Goal: Transaction & Acquisition: Purchase product/service

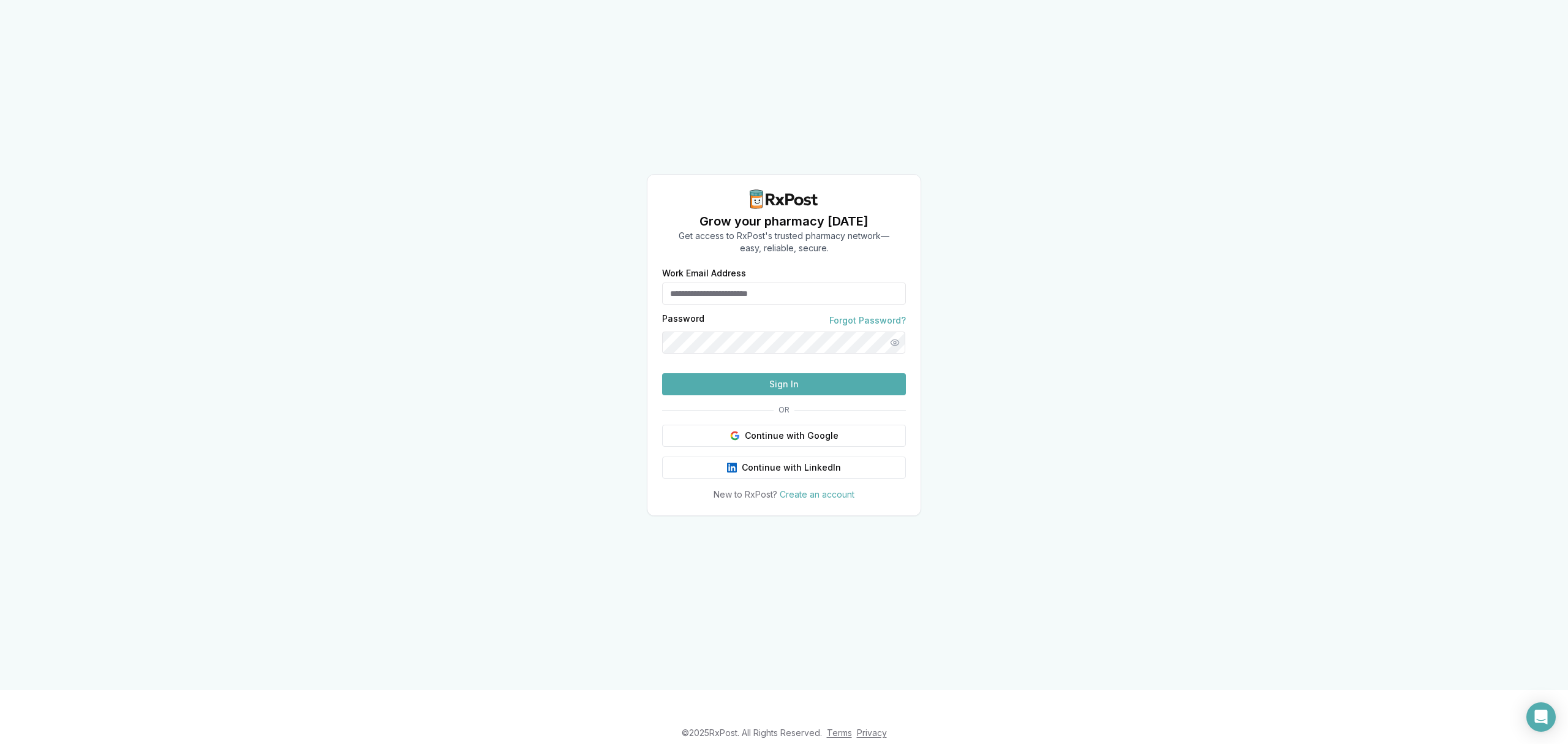
type input "**********"
click at [856, 395] on button "Sign In" at bounding box center [784, 384] width 244 height 22
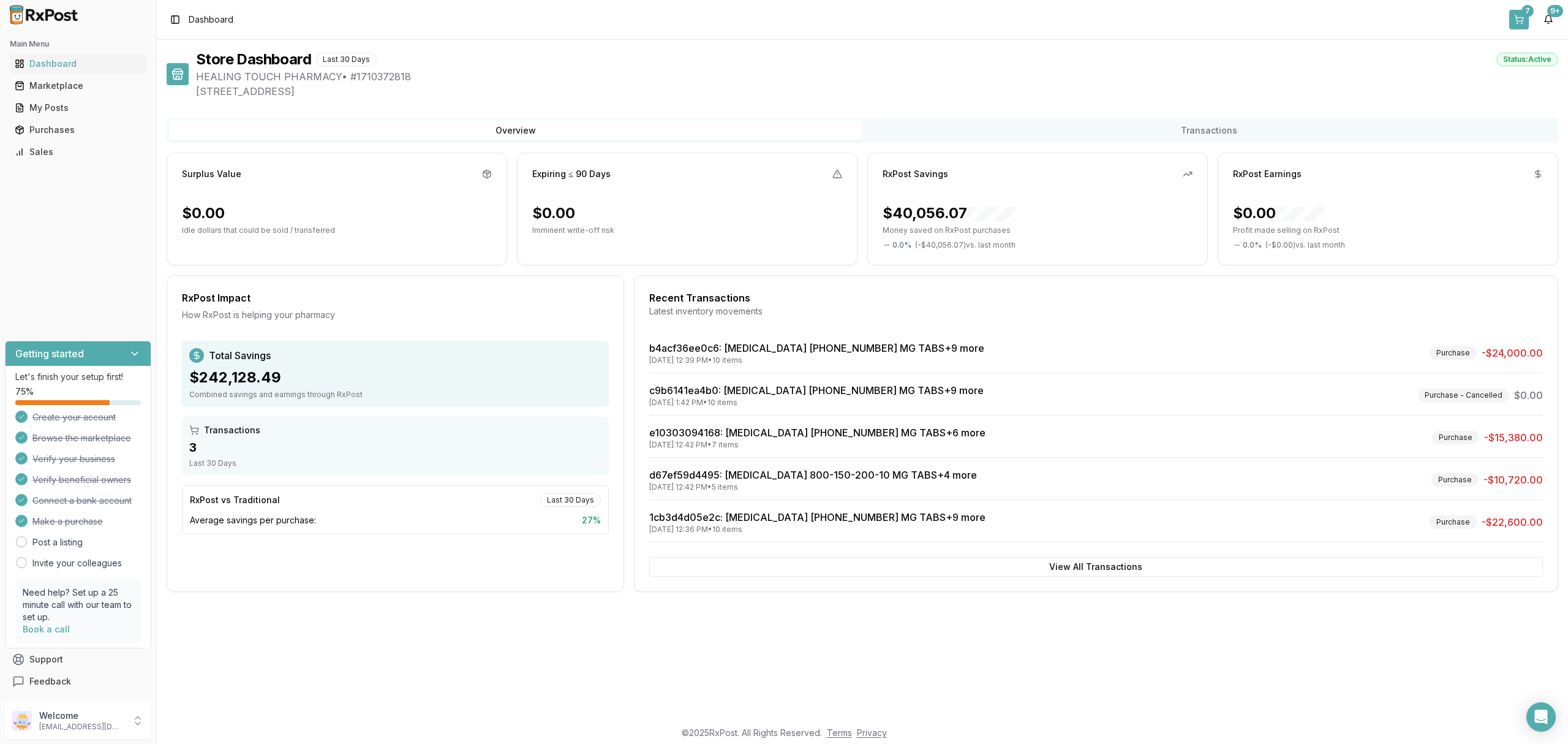
click at [1525, 19] on button "7" at bounding box center [1519, 19] width 19 height 19
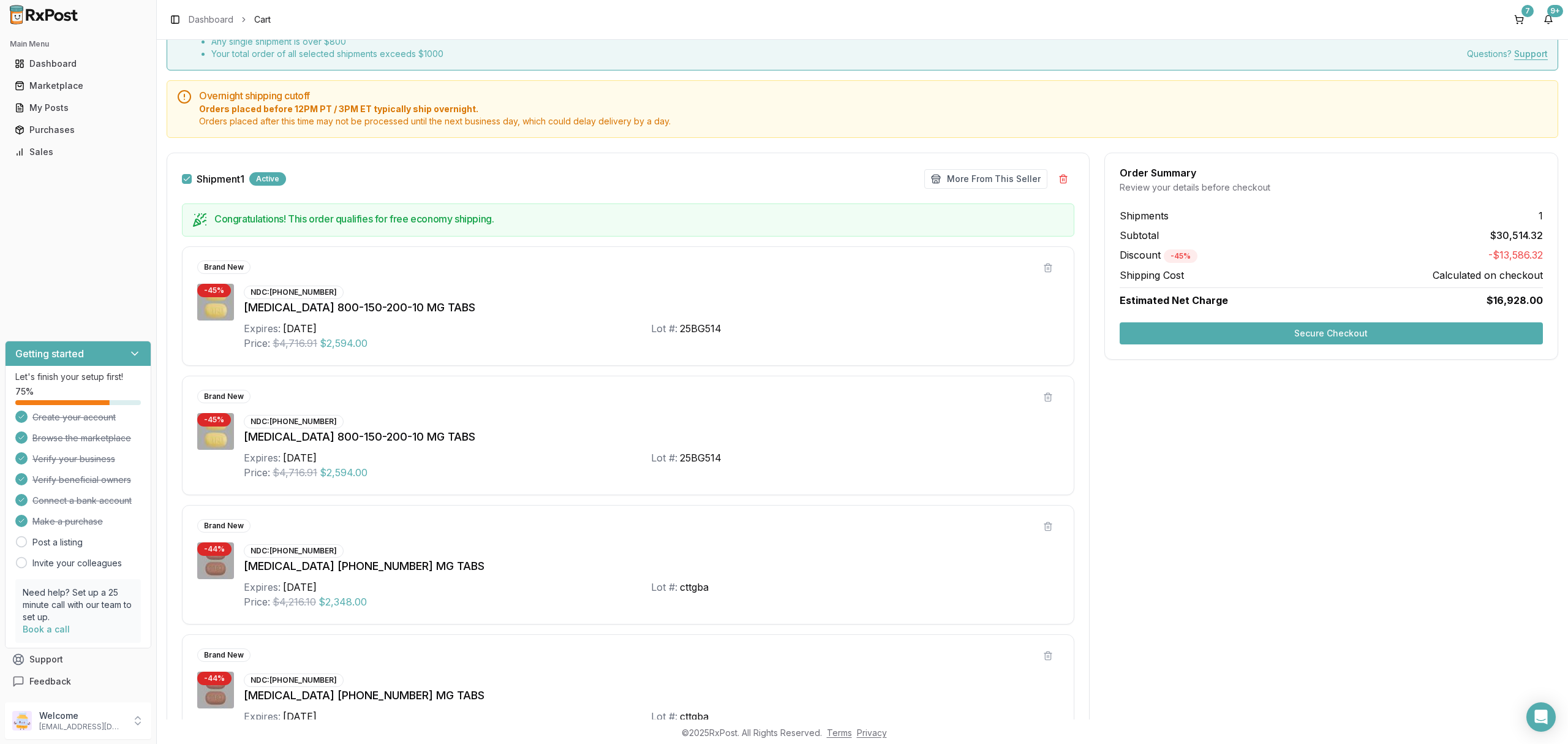
scroll to position [10, 0]
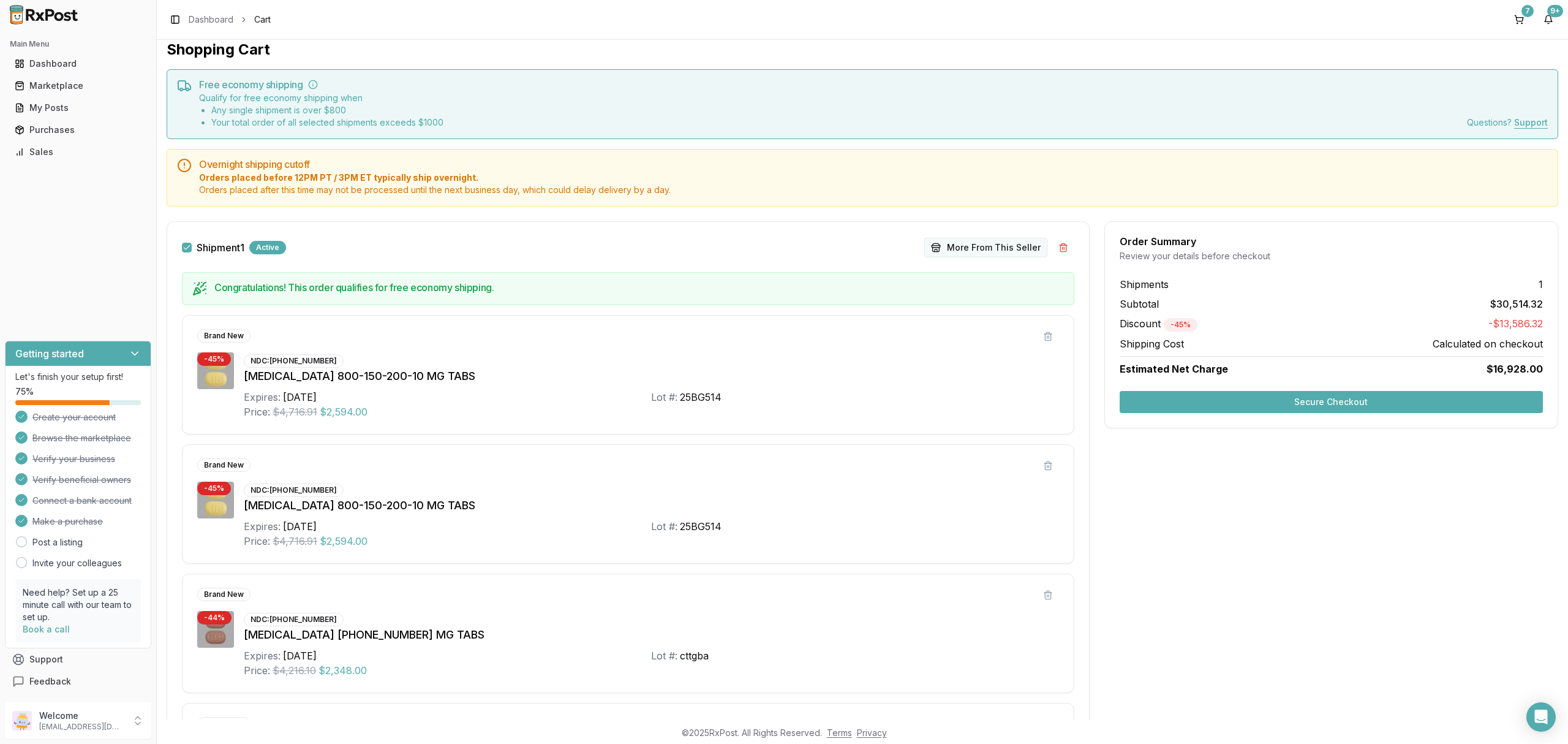
click at [976, 244] on button "More From This Seller" at bounding box center [986, 247] width 123 height 19
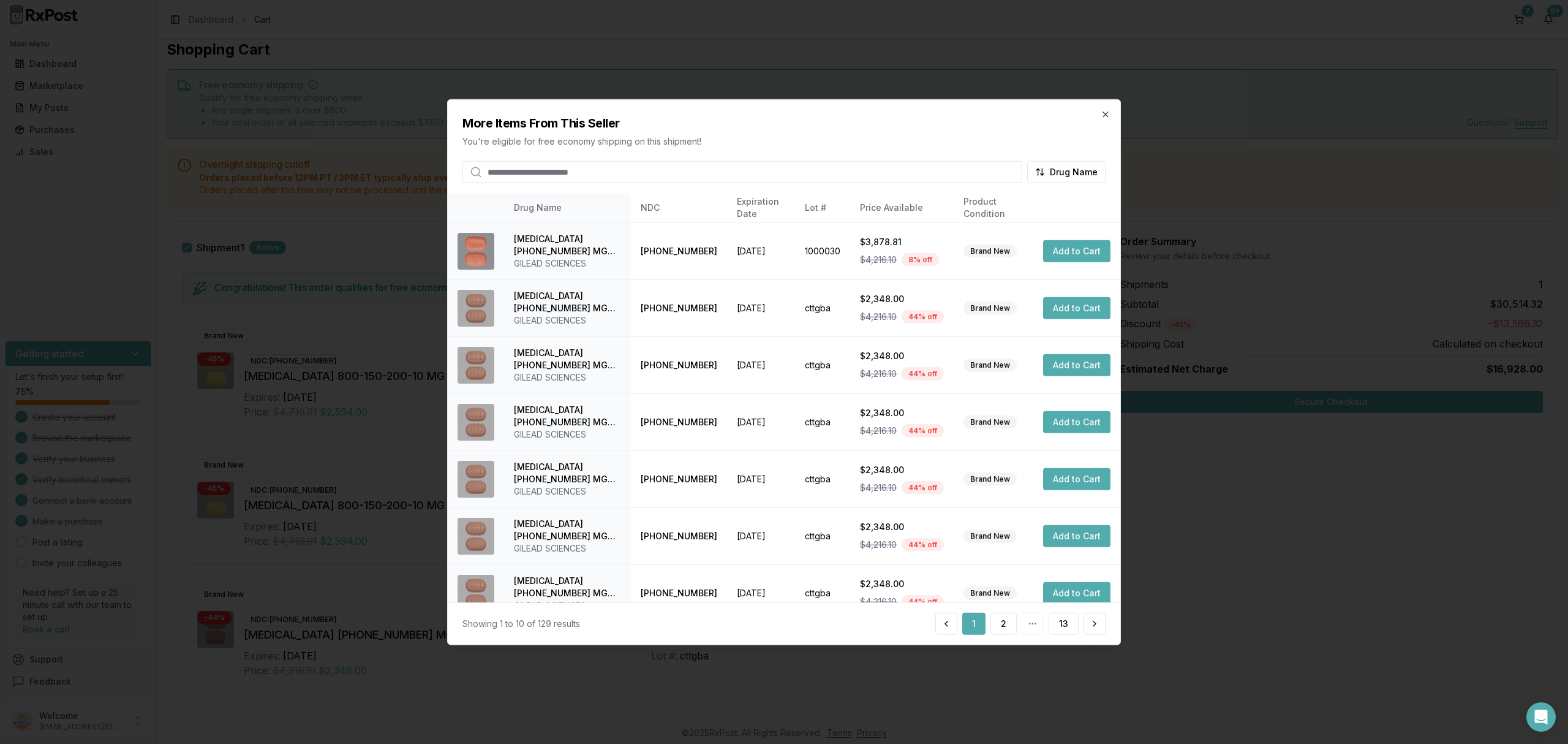
scroll to position [191, 0]
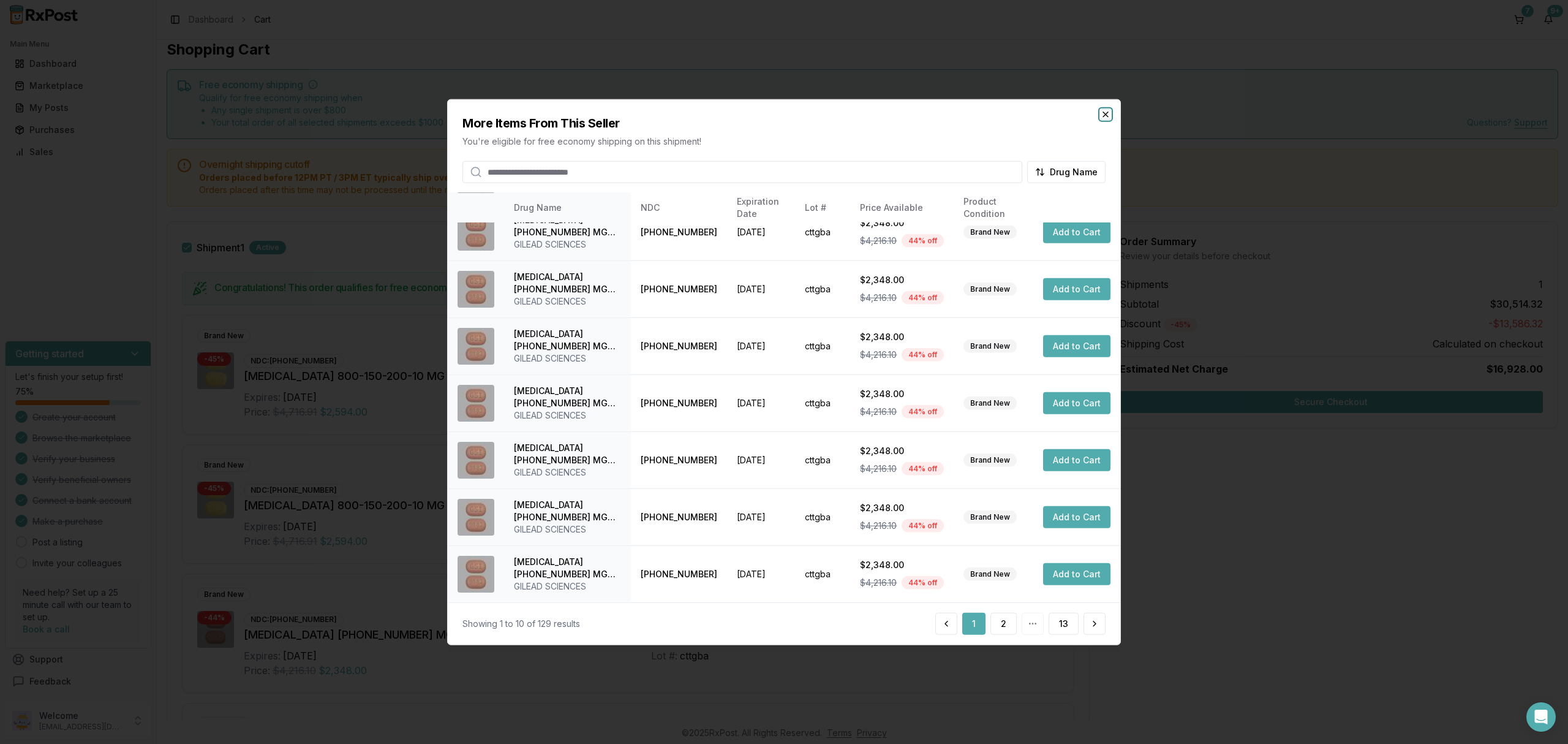
click at [1104, 114] on icon "button" at bounding box center [1106, 115] width 10 height 10
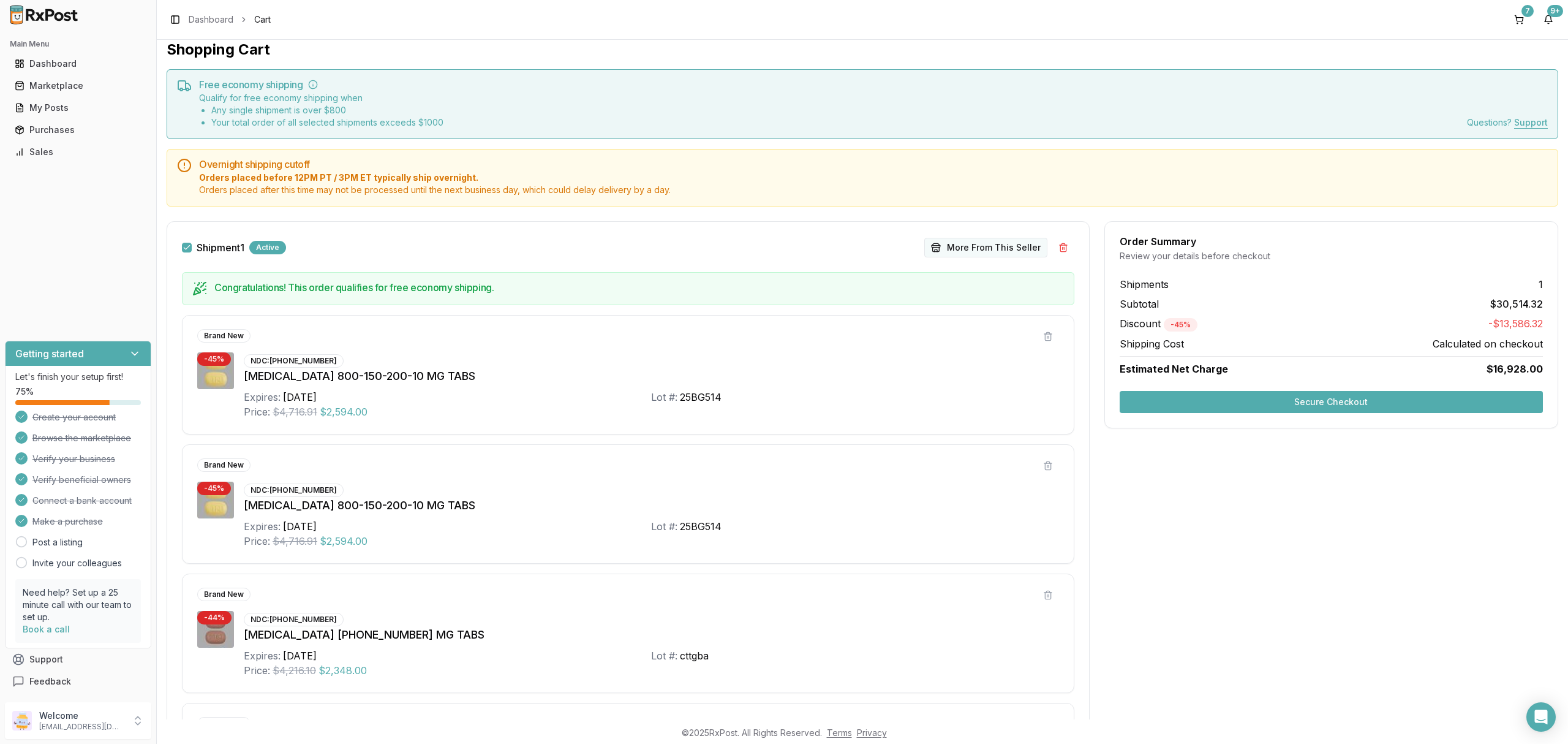
click at [1001, 251] on button "More From This Seller" at bounding box center [986, 247] width 123 height 19
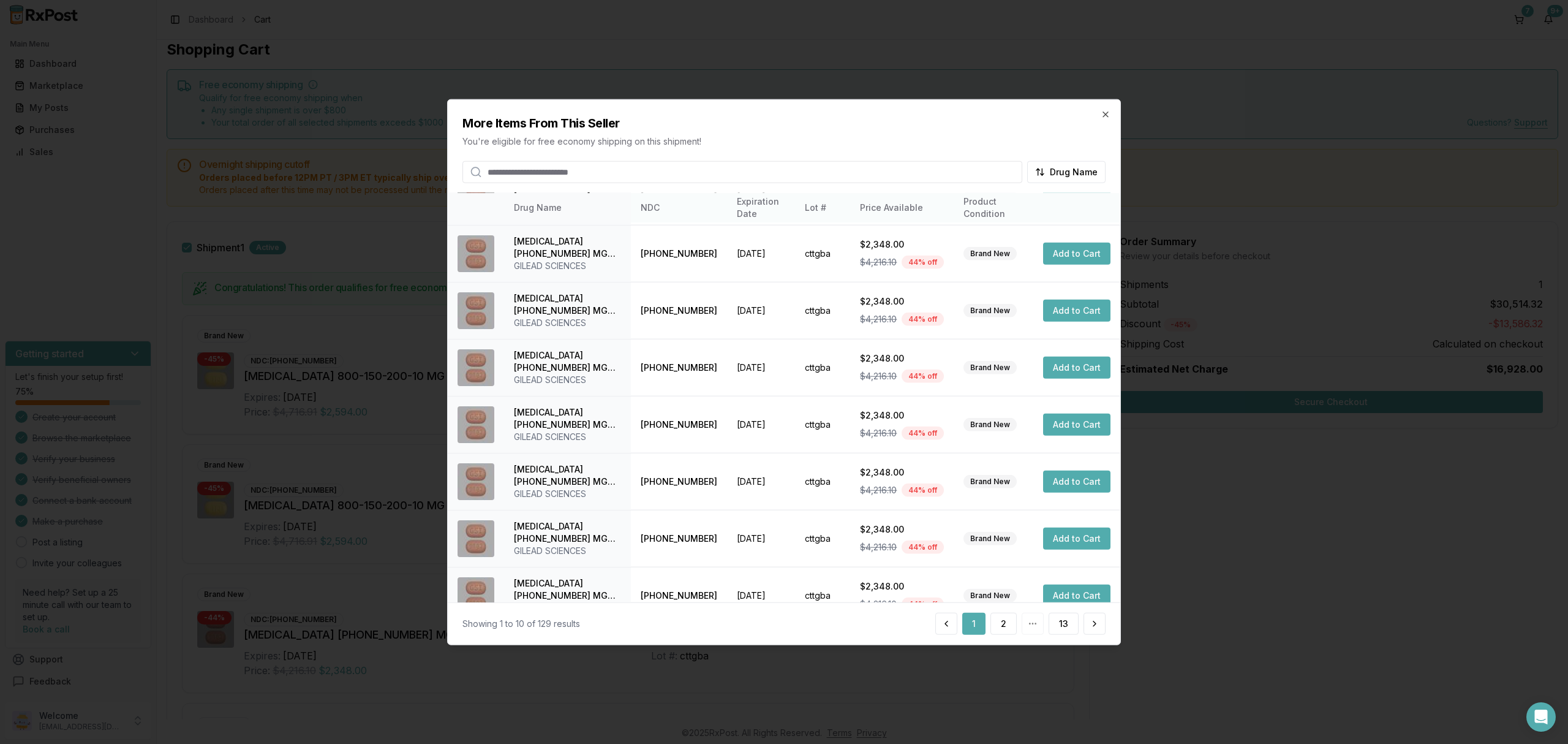
scroll to position [0, 0]
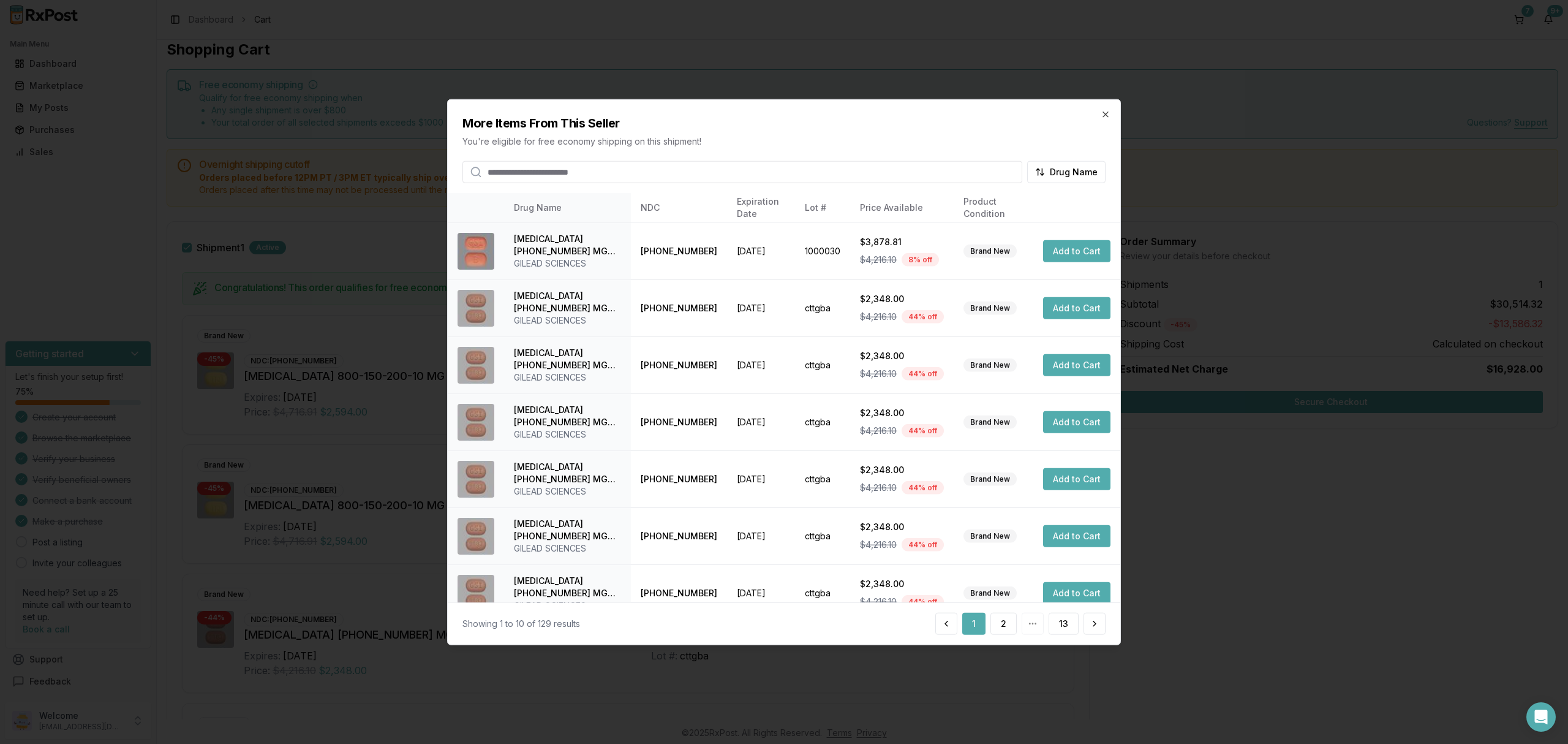
click at [723, 168] on input "search" at bounding box center [742, 172] width 560 height 22
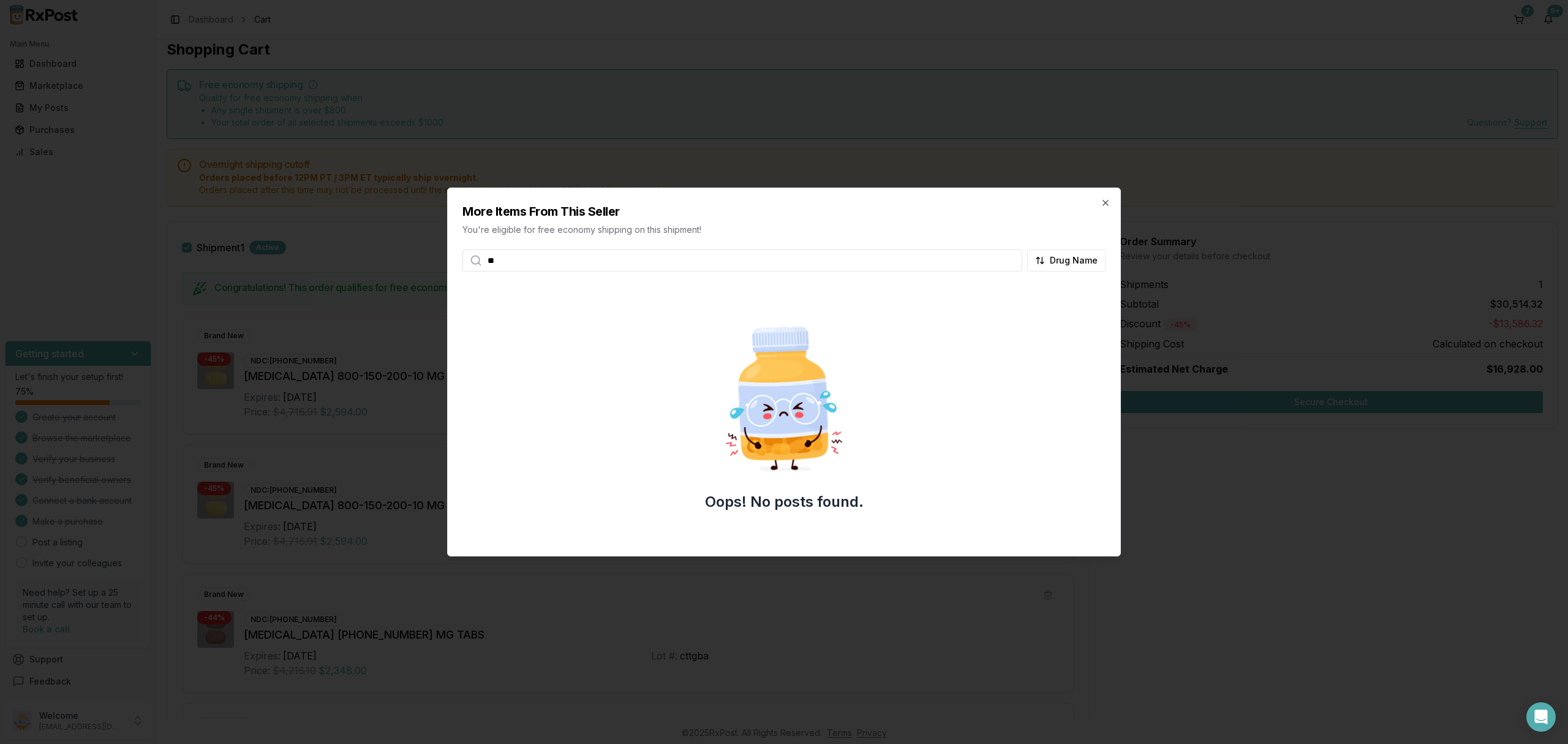
type input "*"
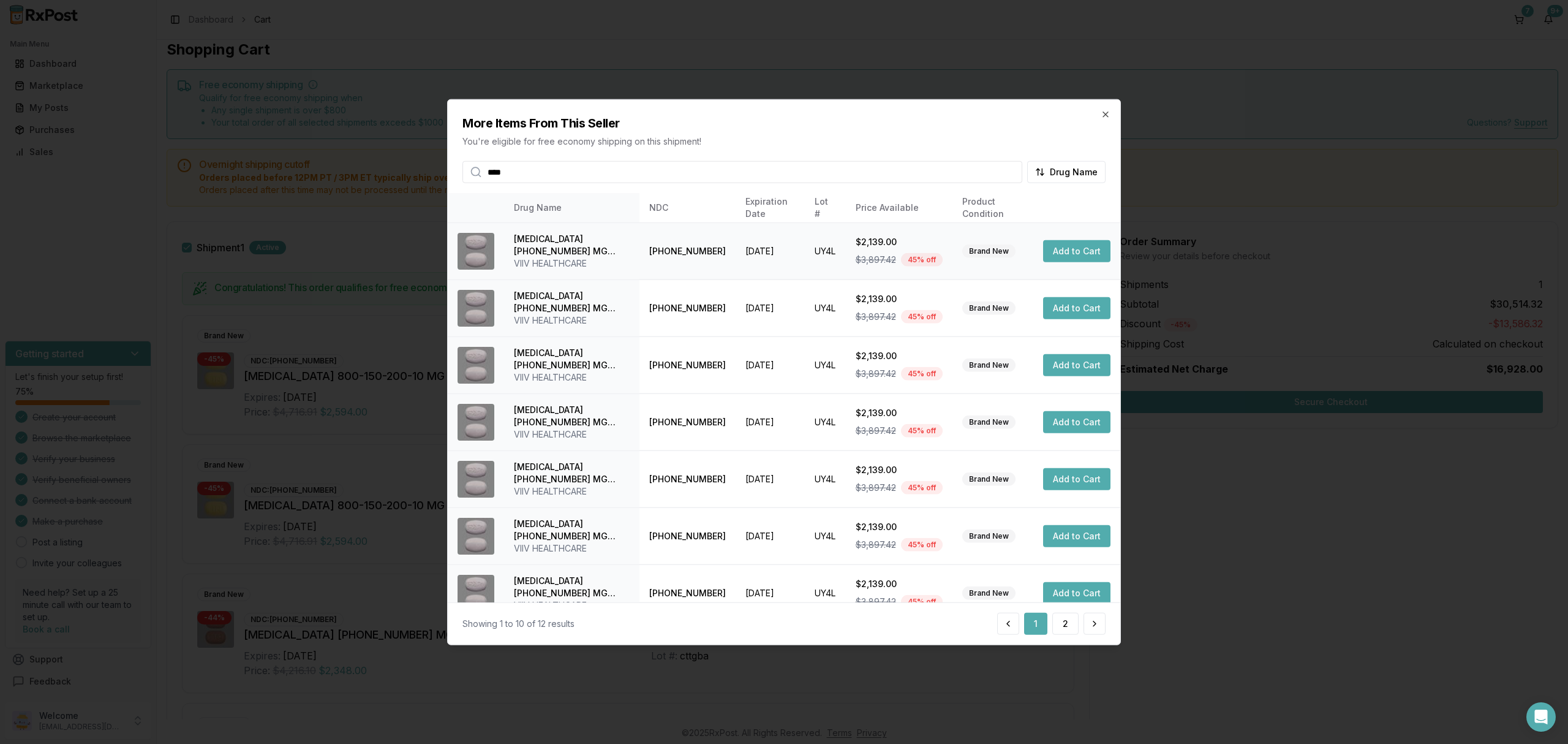
type input "****"
click at [1065, 256] on button "Add to Cart" at bounding box center [1077, 250] width 68 height 22
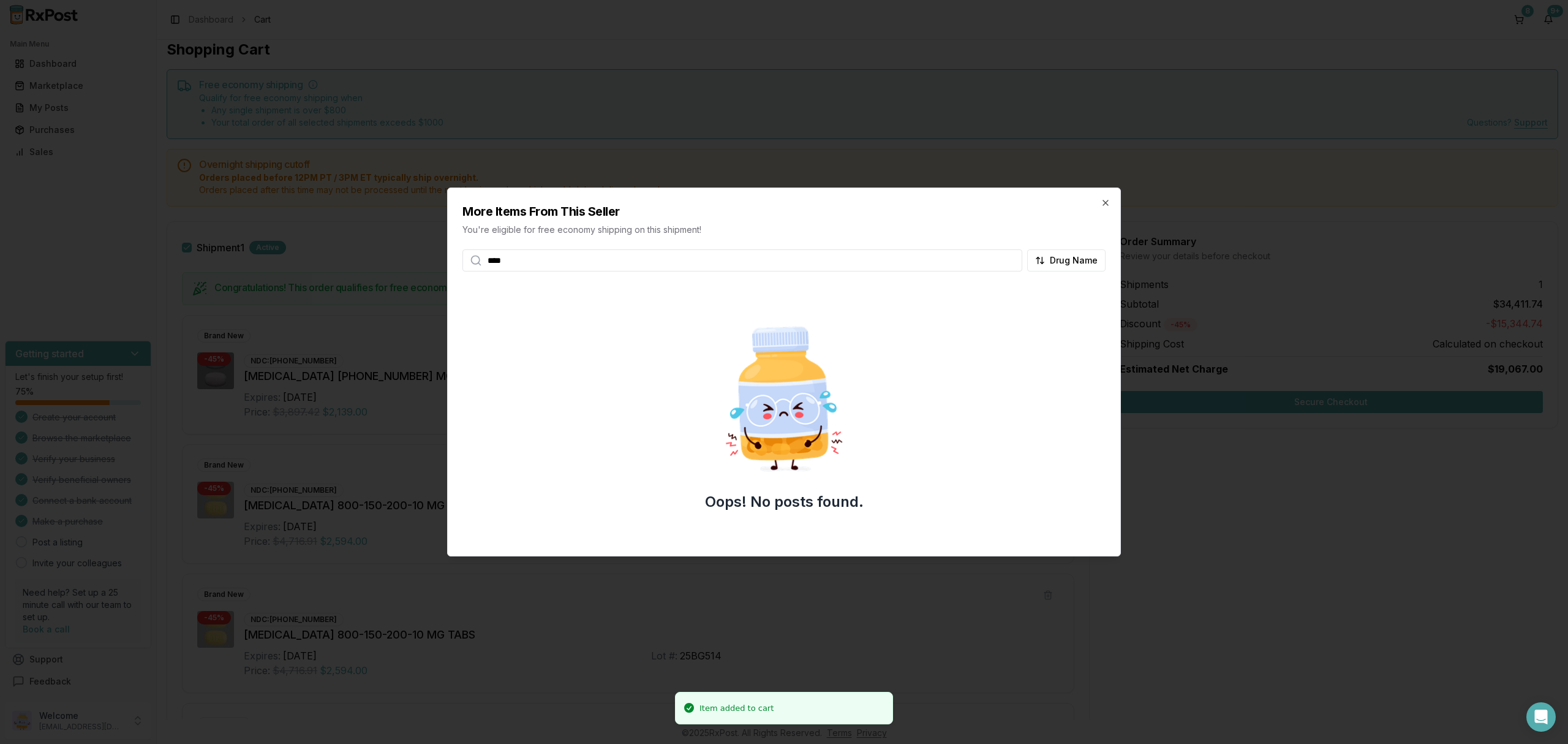
click at [1370, 559] on div at bounding box center [784, 372] width 1568 height 744
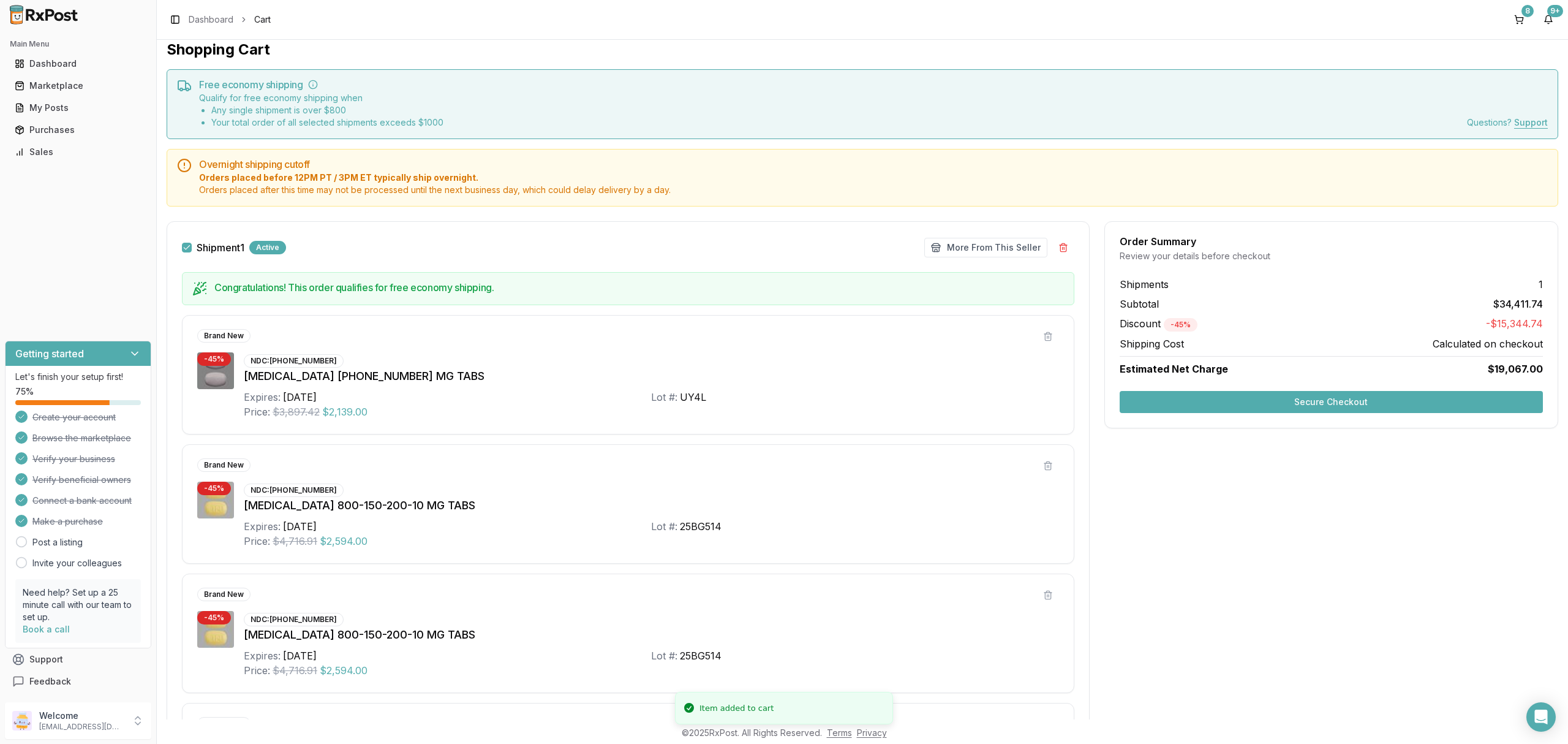
click at [1339, 402] on button "Secure Checkout" at bounding box center [1331, 402] width 423 height 22
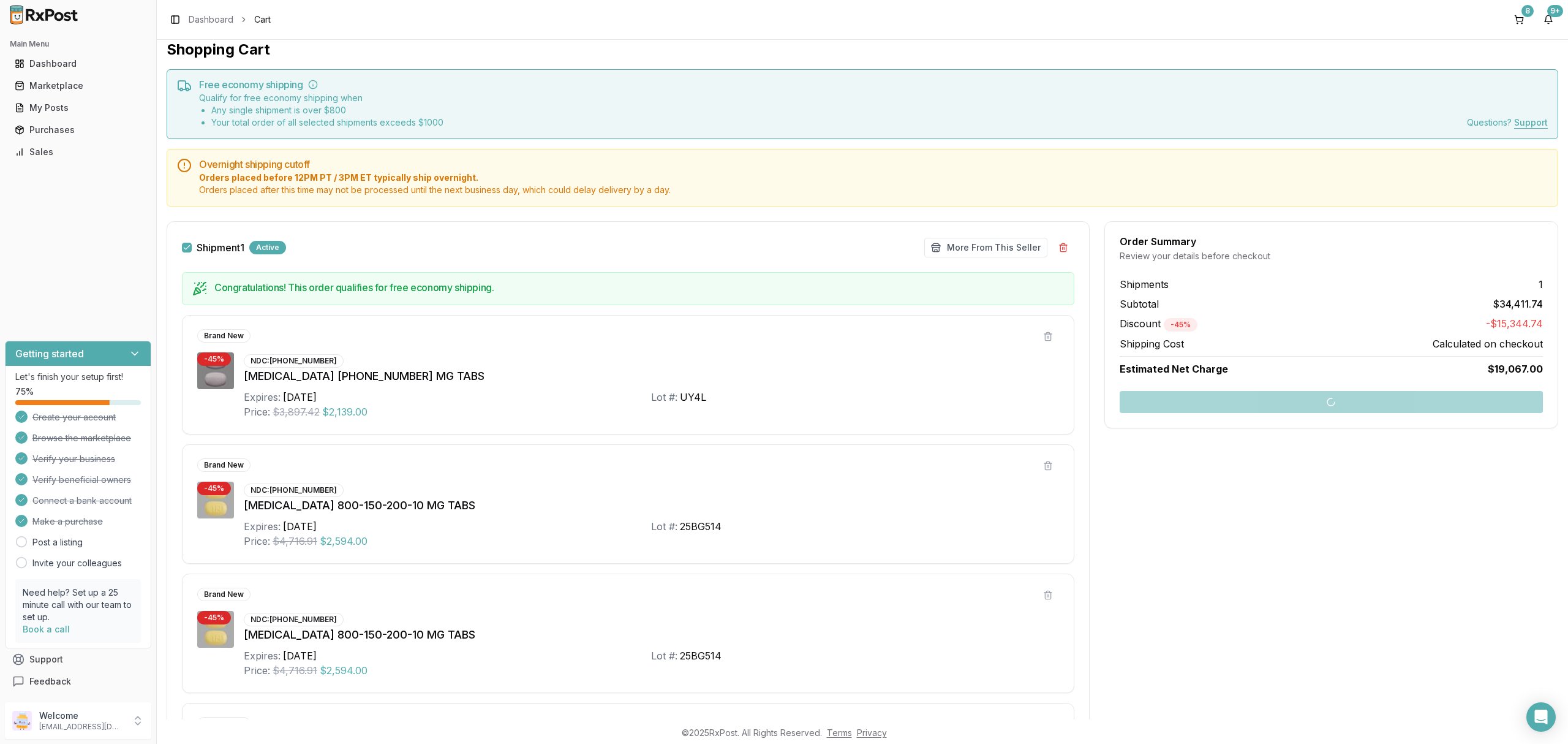
scroll to position [92, 0]
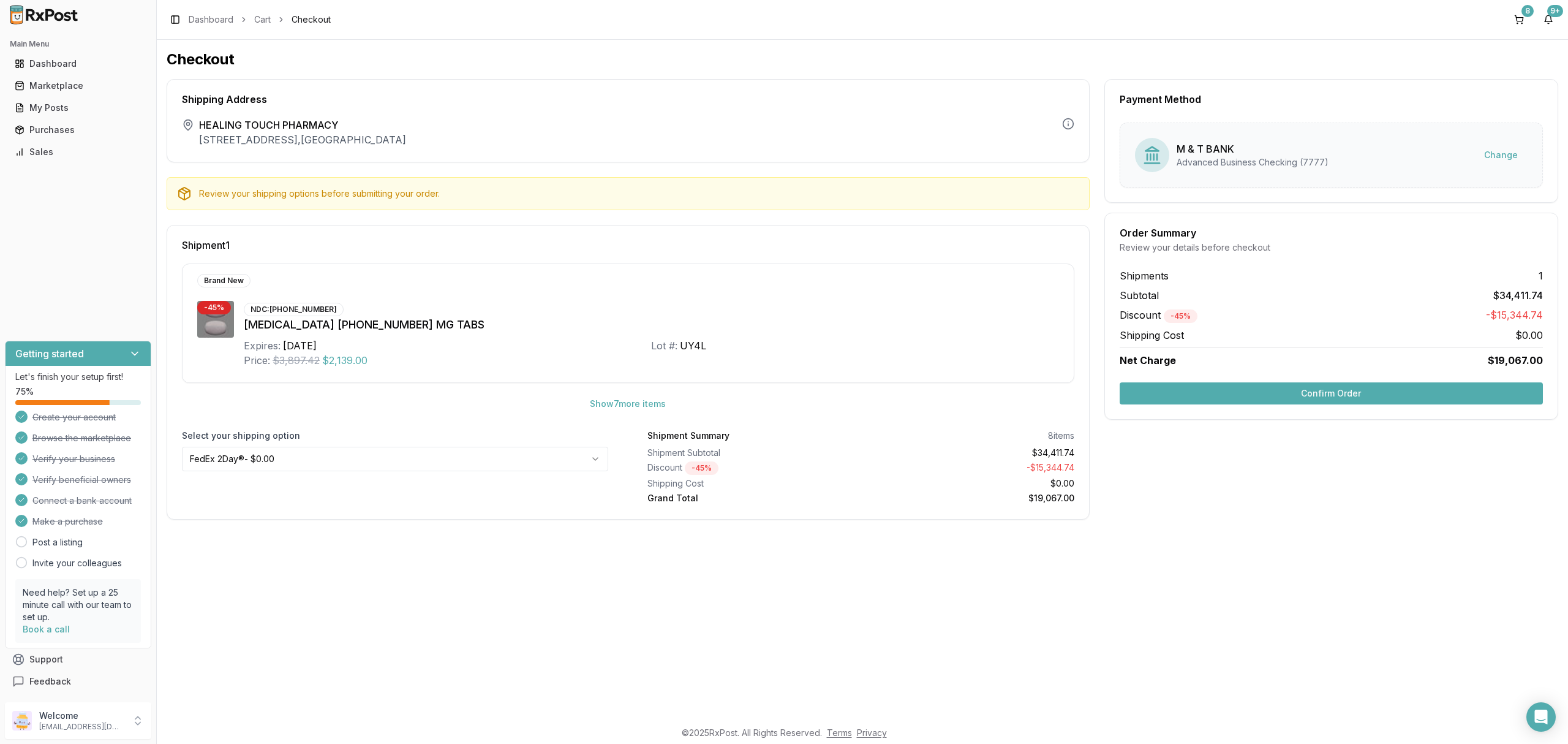
click at [392, 466] on html "Main Menu Dashboard Marketplace My Posts Purchases Sales Getting started Let's …" at bounding box center [784, 372] width 1568 height 744
click at [1290, 324] on div "Shipments 1 Subtotal $34,411.74 Discount - 45 % -$15,344.74 Shipping Cost $42.5…" at bounding box center [1332, 318] width 453 height 99
click at [1321, 396] on button "Confirm Order" at bounding box center [1331, 393] width 423 height 22
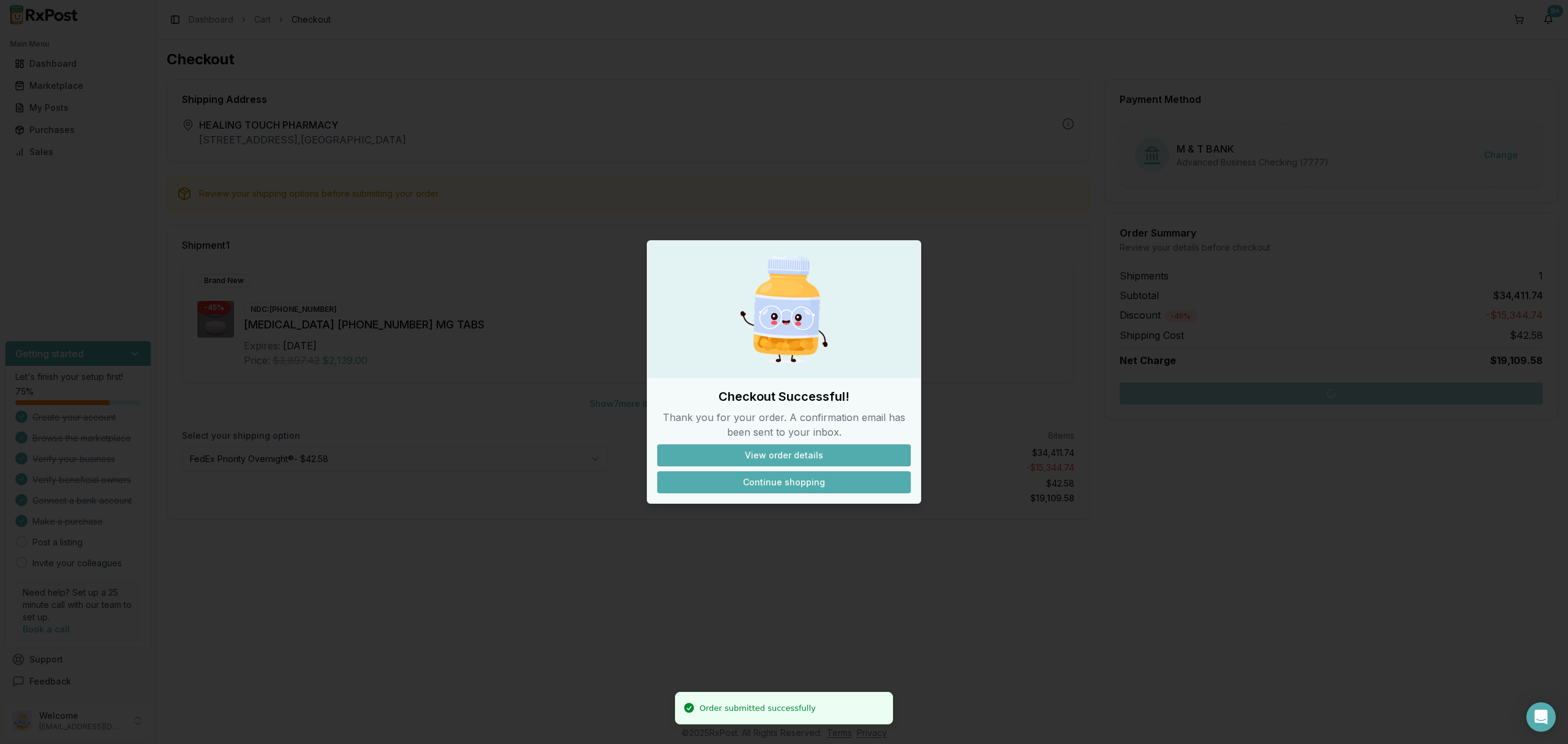
click at [784, 484] on button "Continue shopping" at bounding box center [784, 482] width 254 height 22
